Goal: Check status: Check status

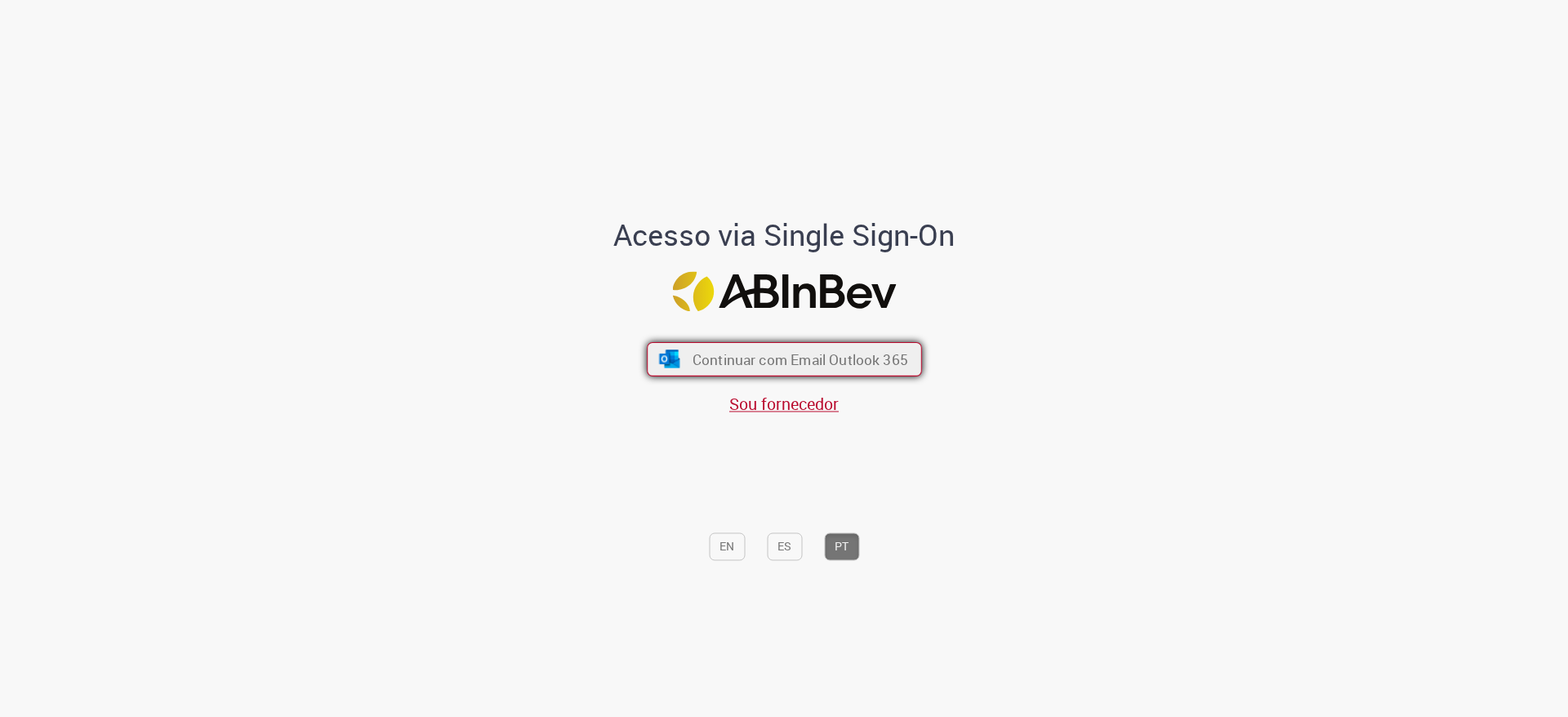
click at [844, 358] on span "Continuar com Email Outlook 365" at bounding box center [799, 359] width 216 height 18
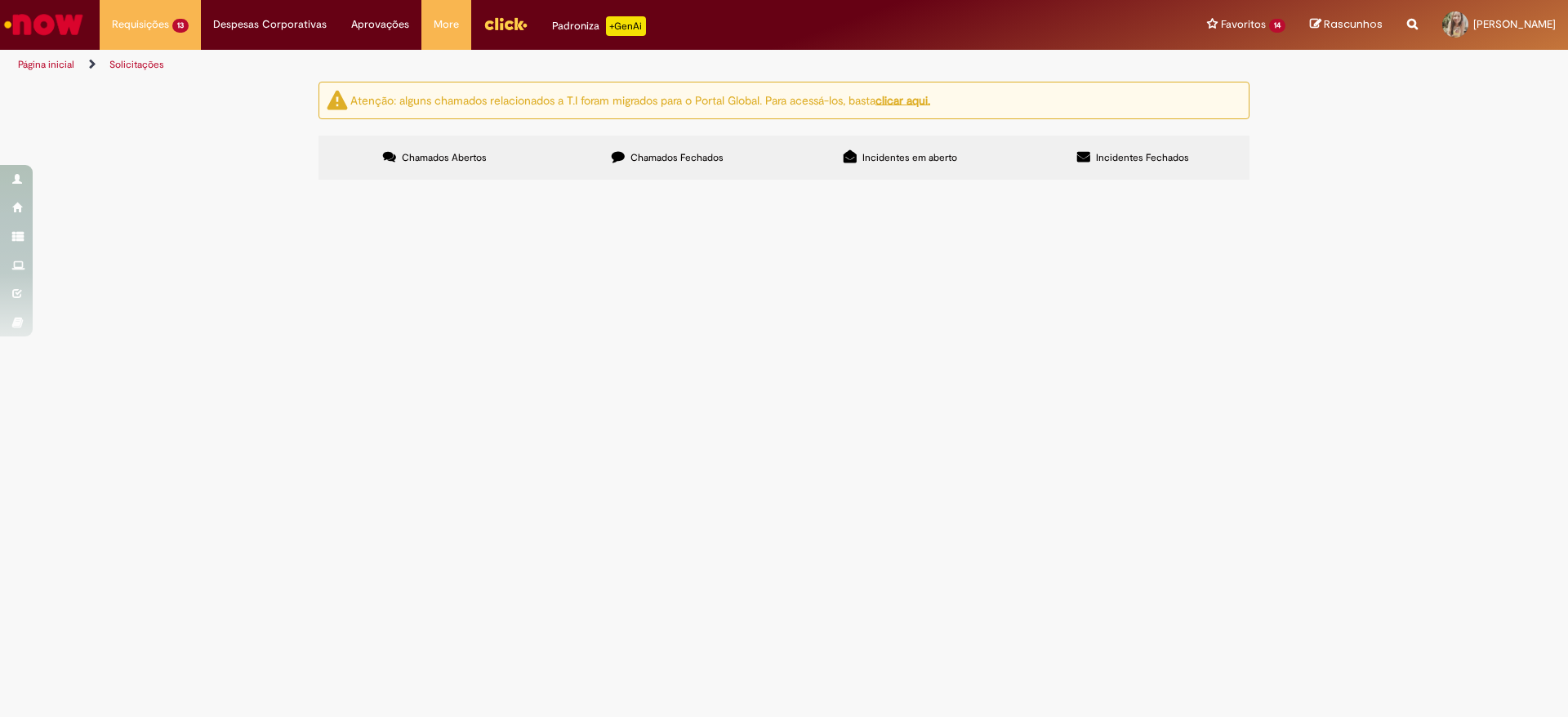
scroll to position [459, 0]
click at [0, 0] on span "Pendente Usuário" at bounding box center [0, 0] width 0 height 0
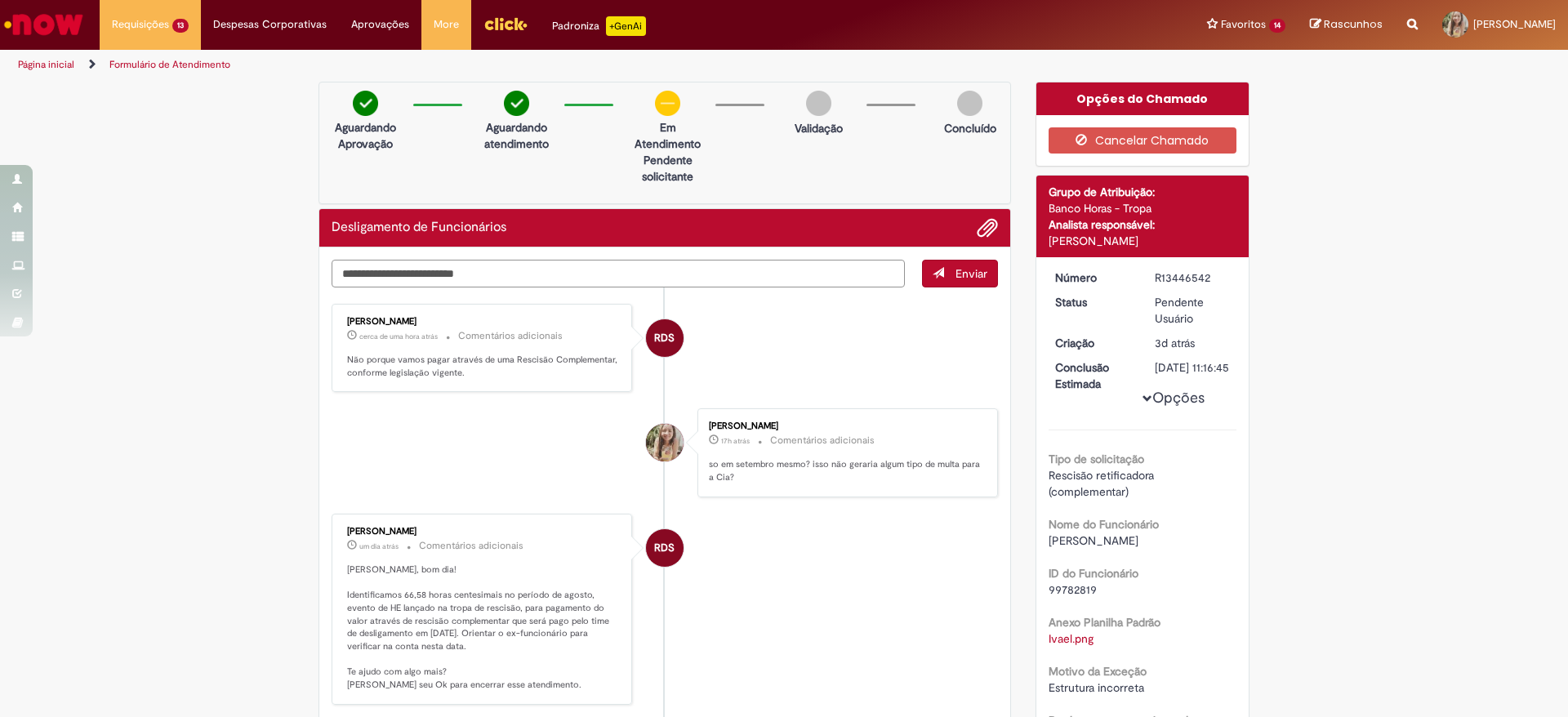
click at [756, 263] on textarea "Digite sua mensagem aqui..." at bounding box center [618, 273] width 573 height 28
click at [371, 274] on textarea "Digite sua mensagem aqui..." at bounding box center [618, 273] width 573 height 28
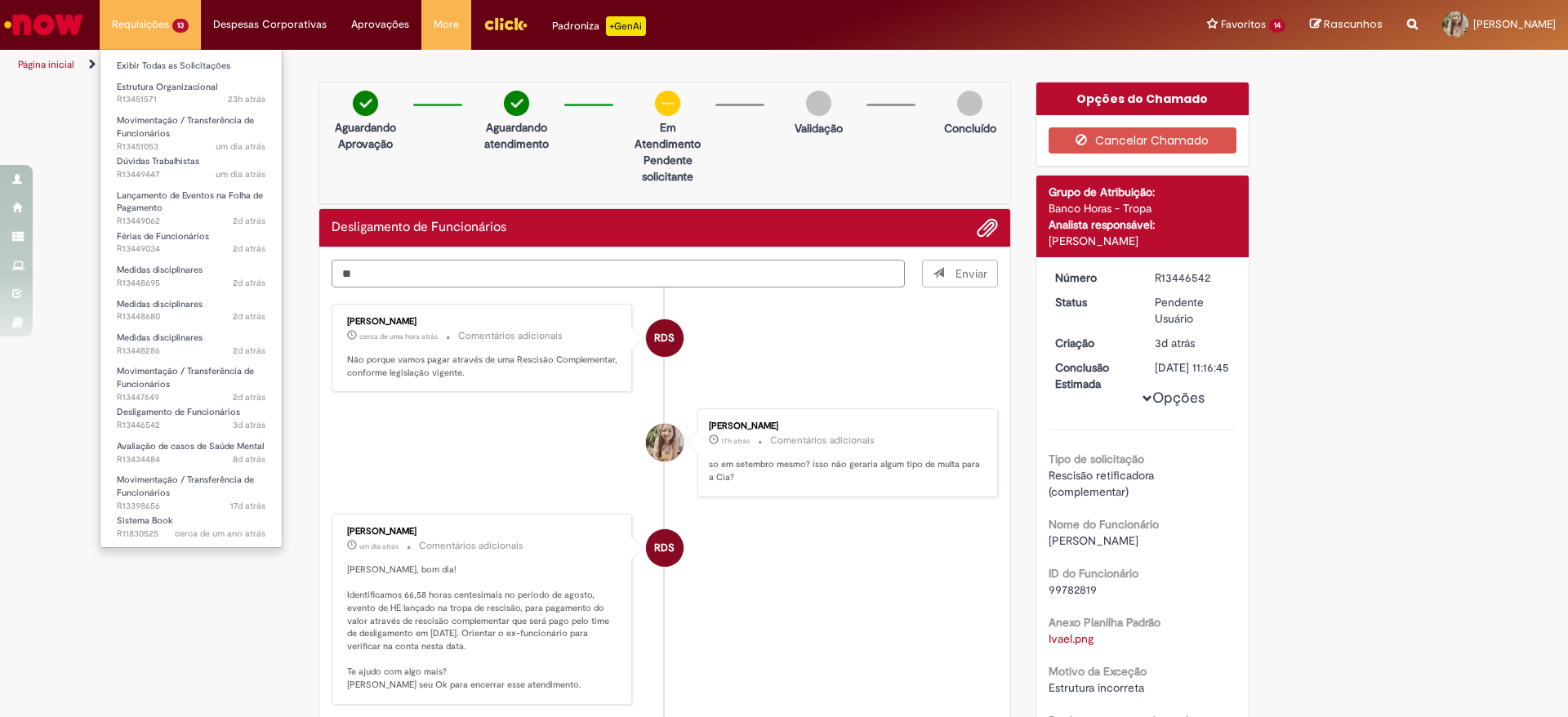
type textarea "**"
click at [150, 60] on link "Exibir Todas as Solicitações" at bounding box center [191, 66] width 181 height 18
